Goal: Information Seeking & Learning: Understand process/instructions

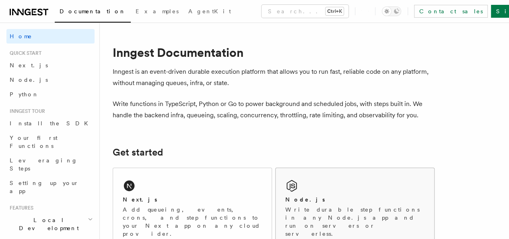
click at [314, 204] on div "Node.js" at bounding box center [354, 199] width 139 height 8
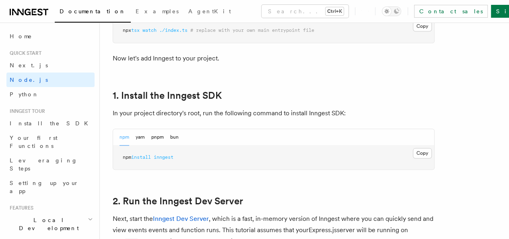
scroll to position [483, 0]
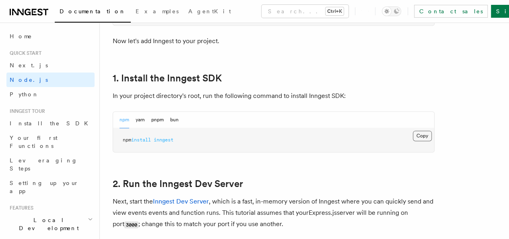
click at [413, 141] on button "Copy Copied" at bounding box center [422, 135] width 19 height 10
